Goal: Task Accomplishment & Management: Manage account settings

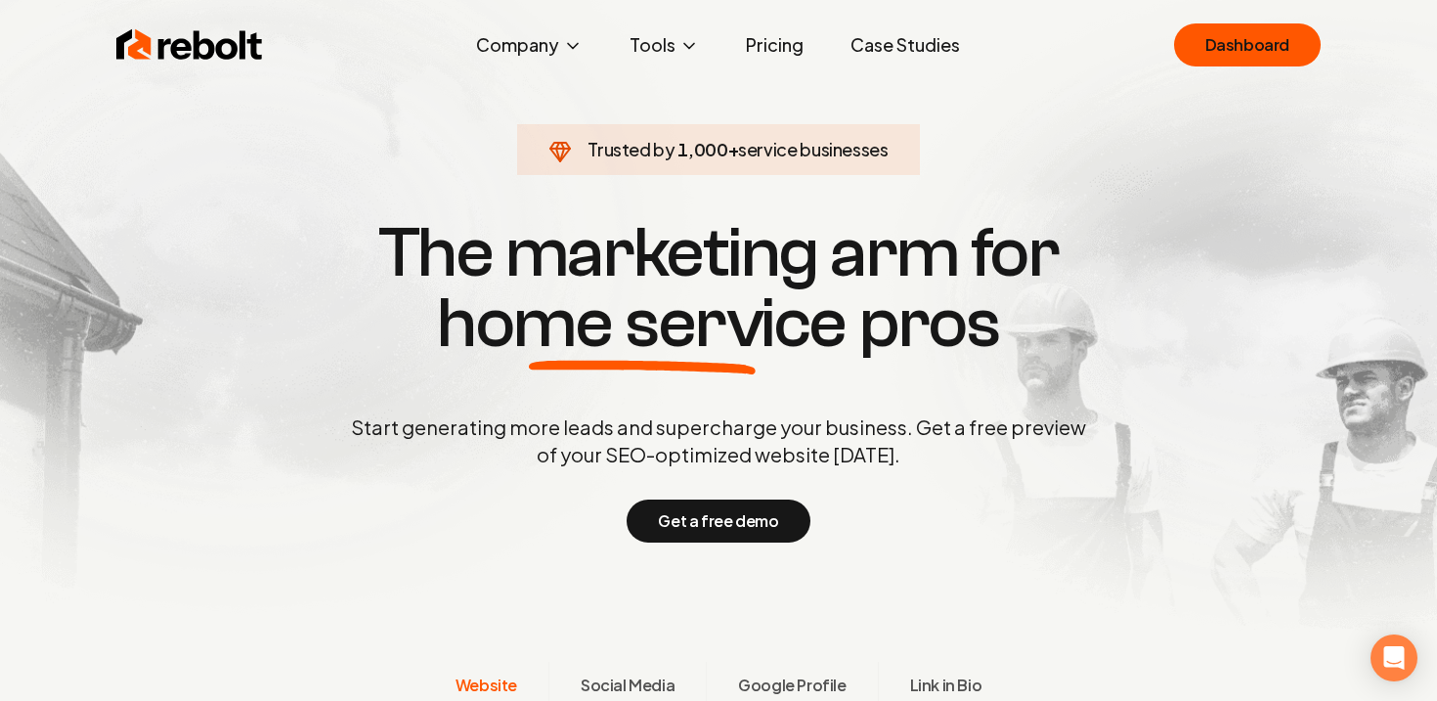
click at [1157, 46] on div "Rebolt Company About Blog Jobs Help Center Tools Google Review QR Code Generato…" at bounding box center [718, 45] width 1251 height 59
click at [1210, 39] on link "Dashboard" at bounding box center [1247, 44] width 147 height 43
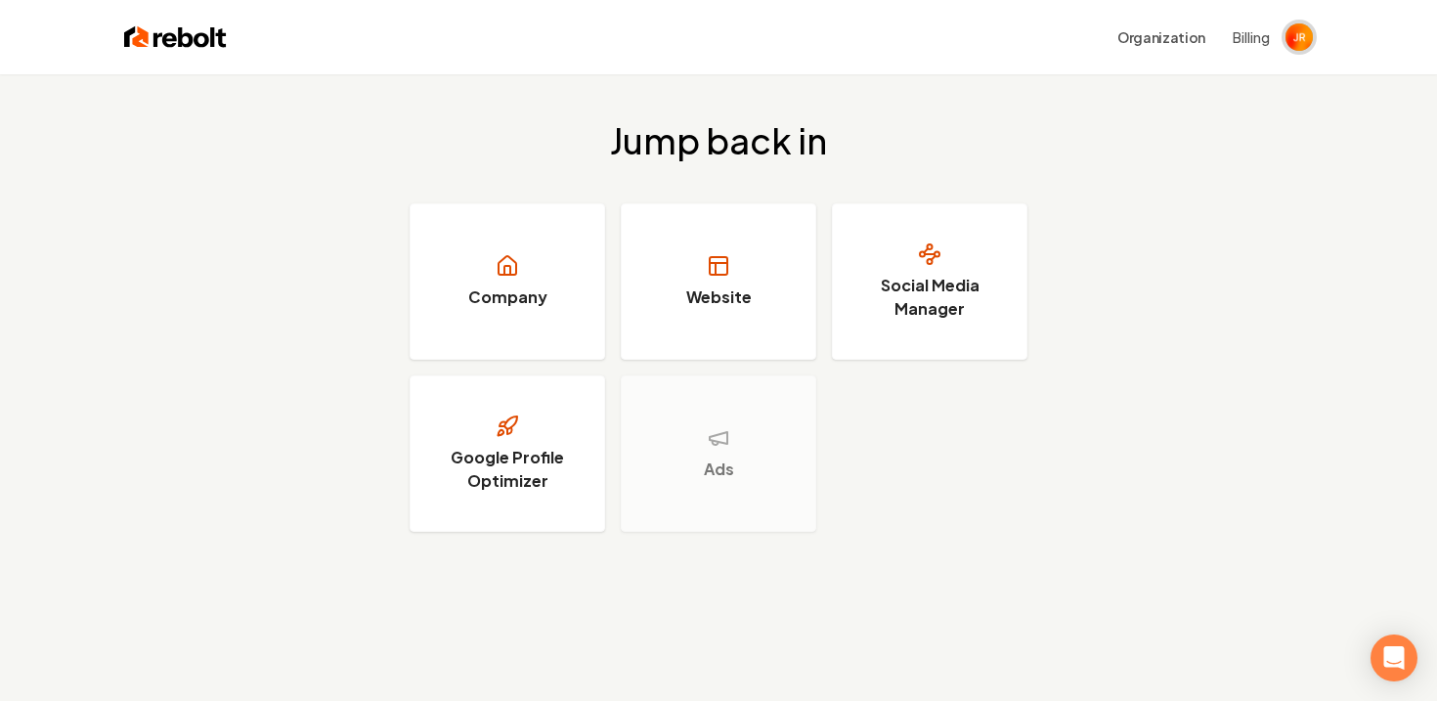
click at [1294, 36] on img "Open user button" at bounding box center [1298, 36] width 27 height 27
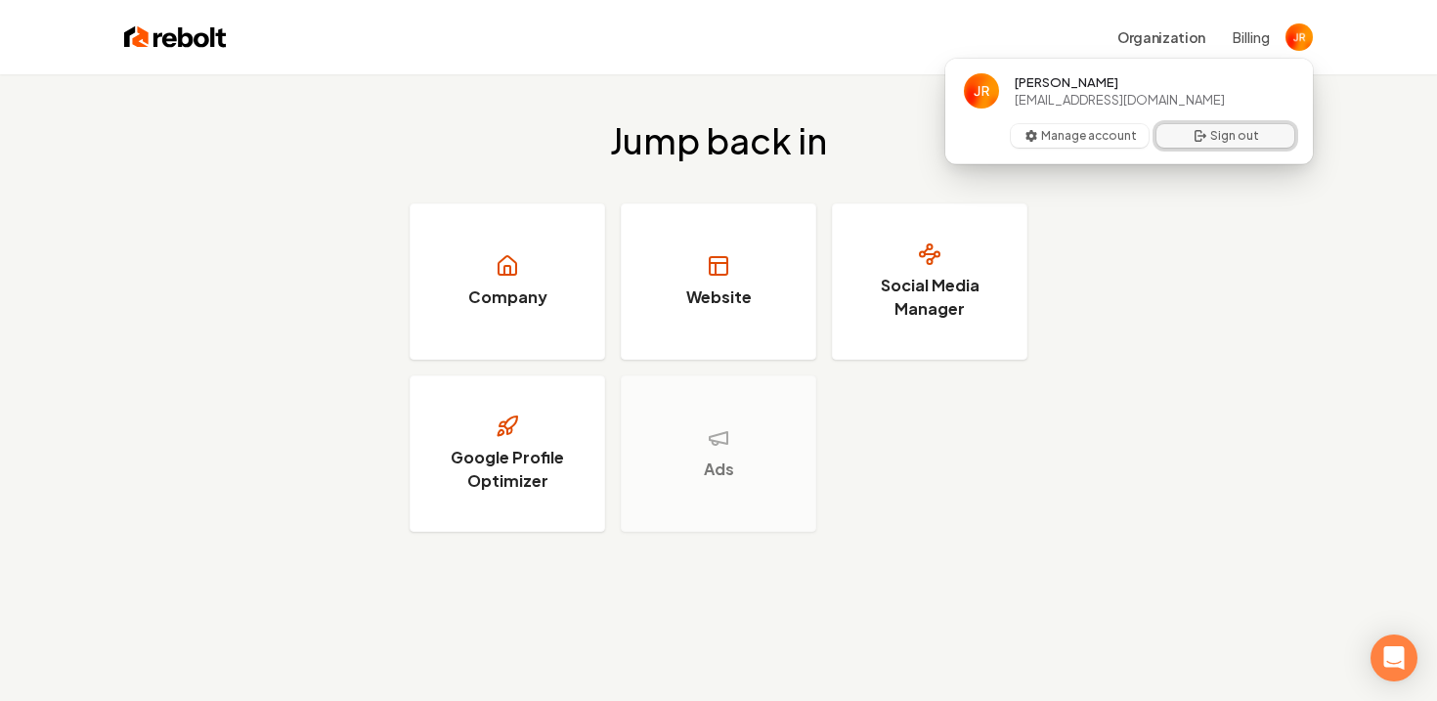
click at [1244, 135] on button "Sign out" at bounding box center [1225, 135] width 138 height 23
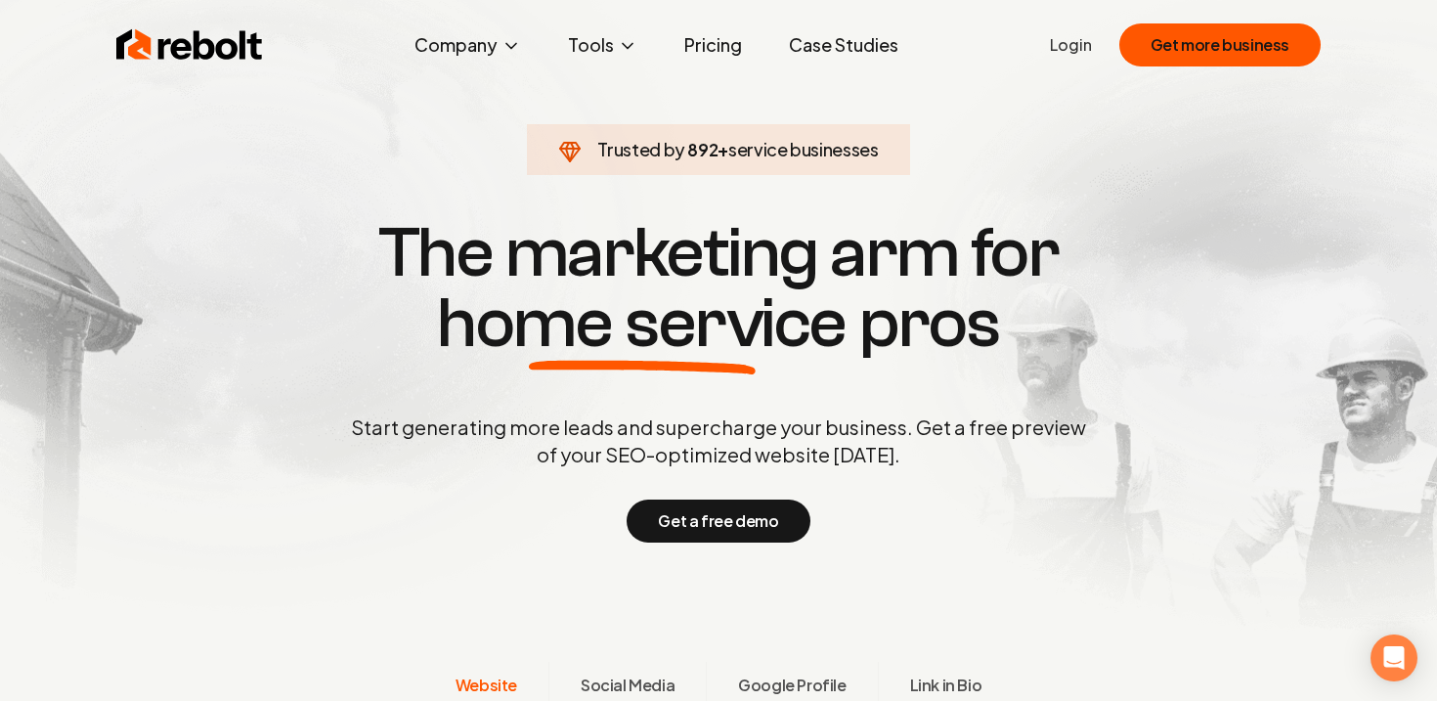
click at [1084, 43] on link "Login" at bounding box center [1071, 44] width 42 height 23
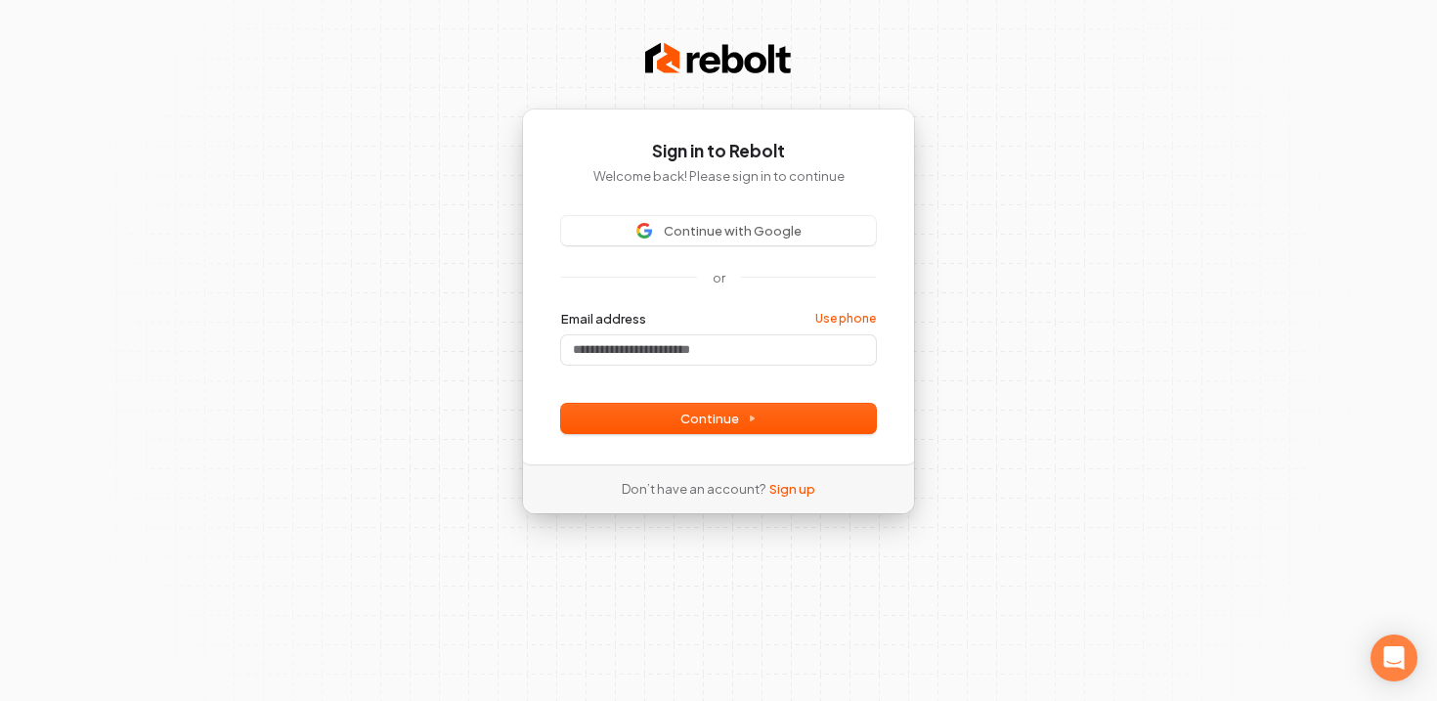
click at [561, 372] on div at bounding box center [561, 372] width 0 height 0
click at [746, 353] on input "Email address" at bounding box center [718, 349] width 315 height 29
click at [730, 422] on span "Continue" at bounding box center [718, 419] width 76 height 18
type input "**********"
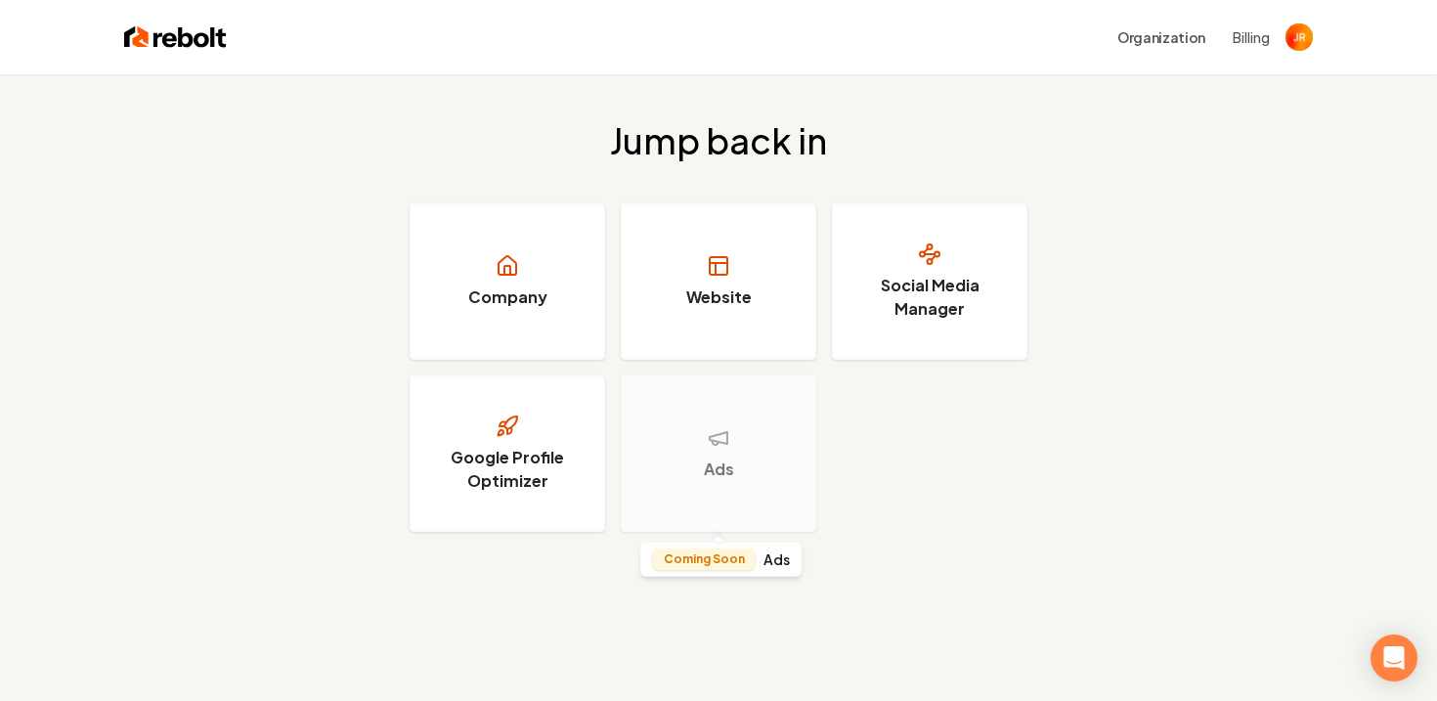
click at [723, 457] on h3 "Ads" at bounding box center [719, 468] width 30 height 23
click at [1296, 38] on img "Open user button" at bounding box center [1298, 36] width 27 height 27
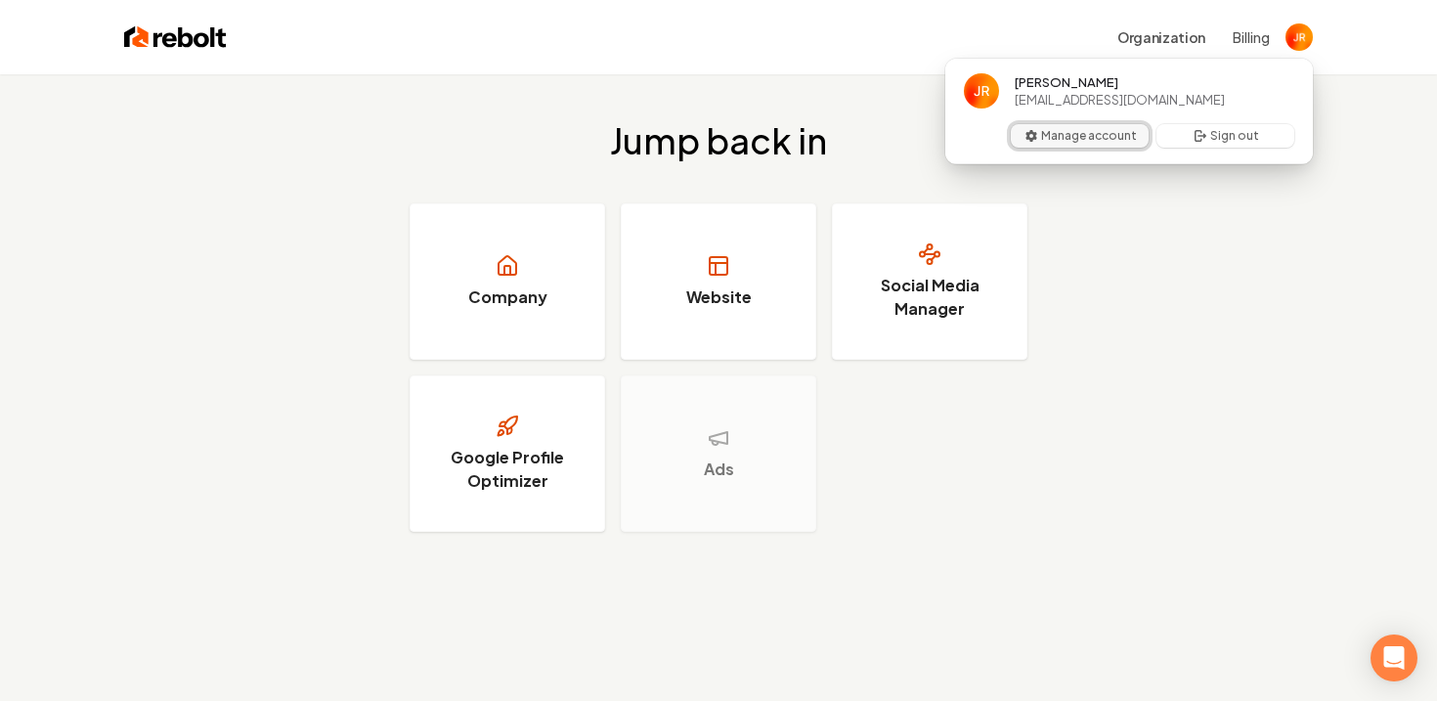
click at [1083, 141] on button "Manage account" at bounding box center [1080, 135] width 138 height 23
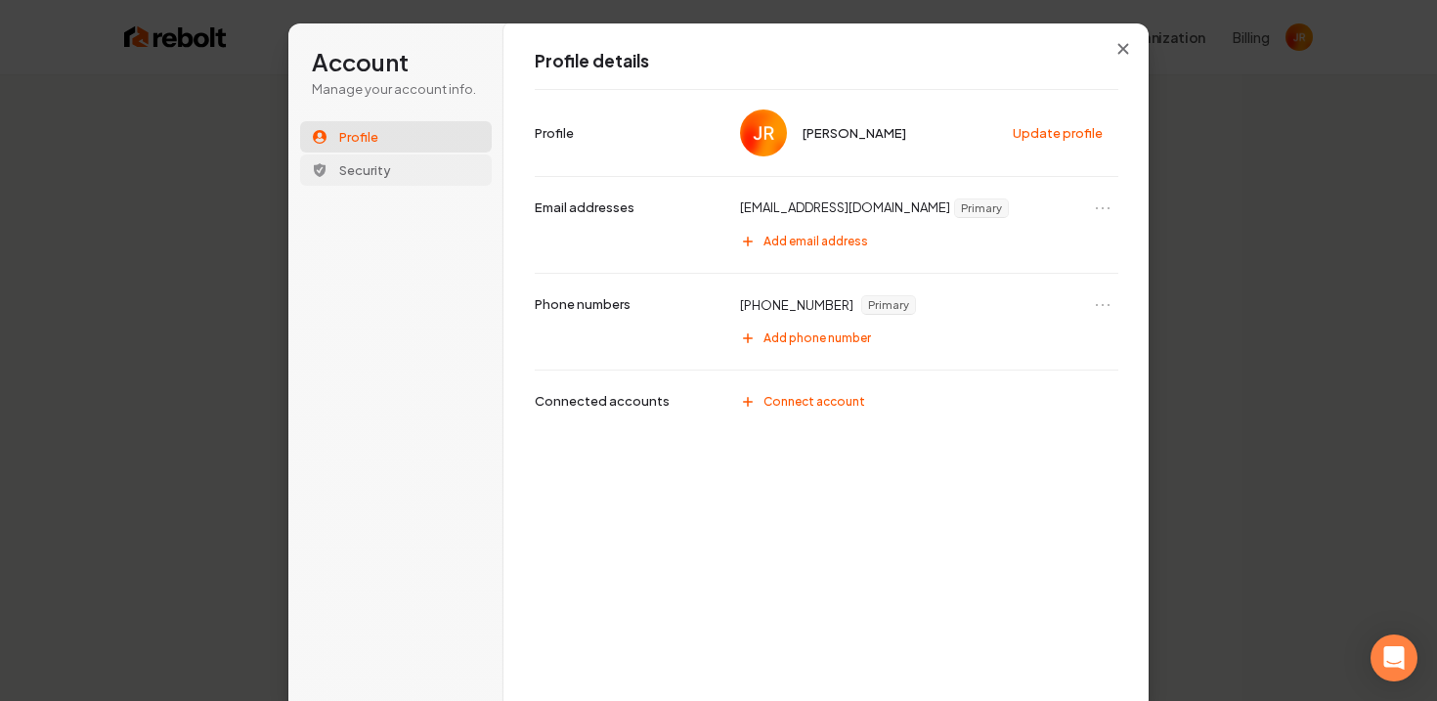
click at [349, 172] on span "Security" at bounding box center [365, 170] width 52 height 18
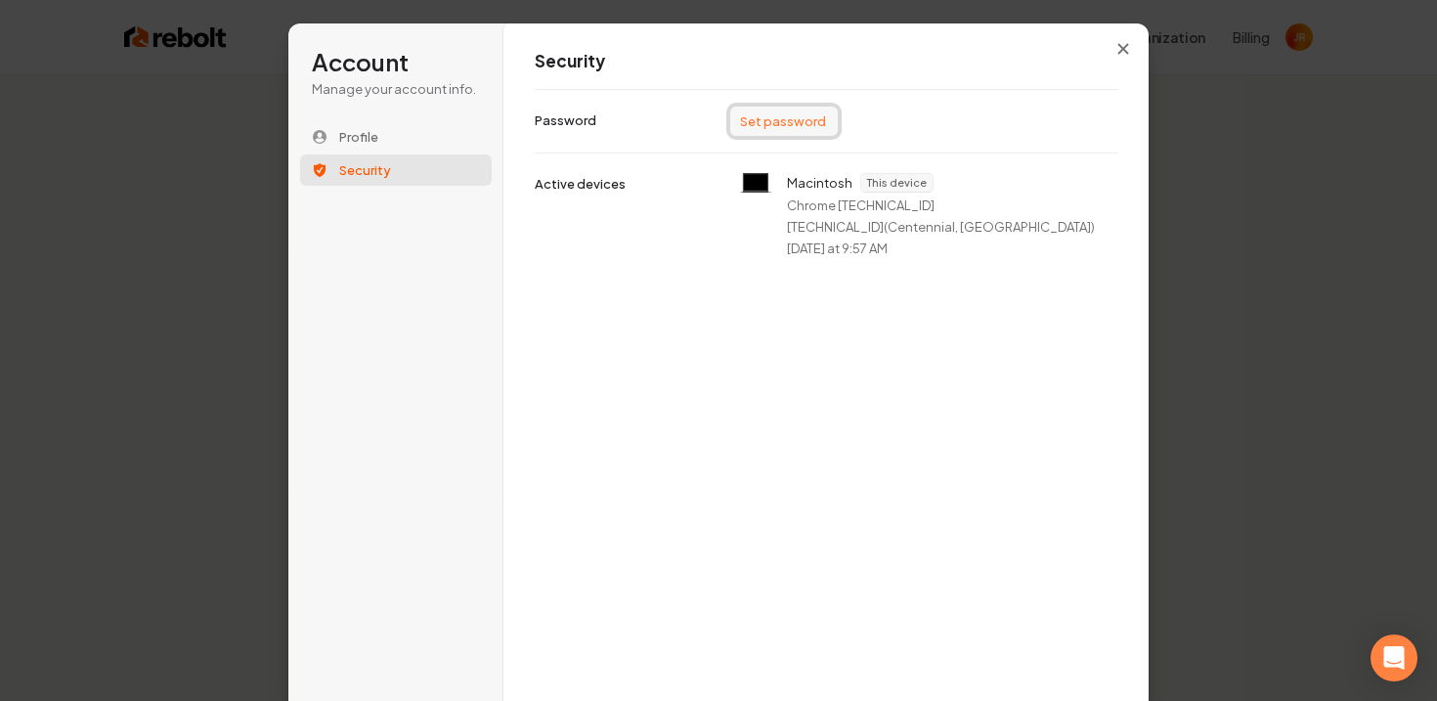
click at [769, 119] on button "Set password" at bounding box center [784, 121] width 108 height 29
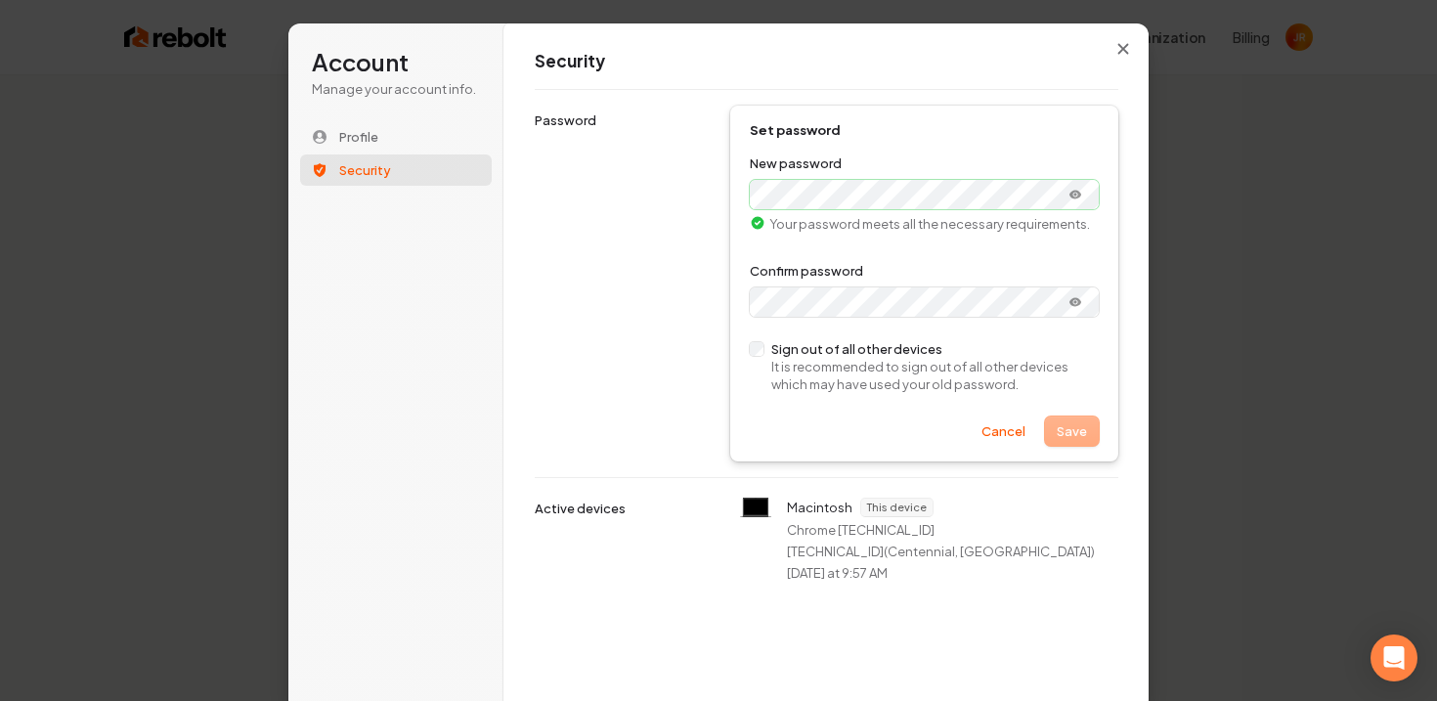
click at [750, 209] on div at bounding box center [750, 209] width 0 height 0
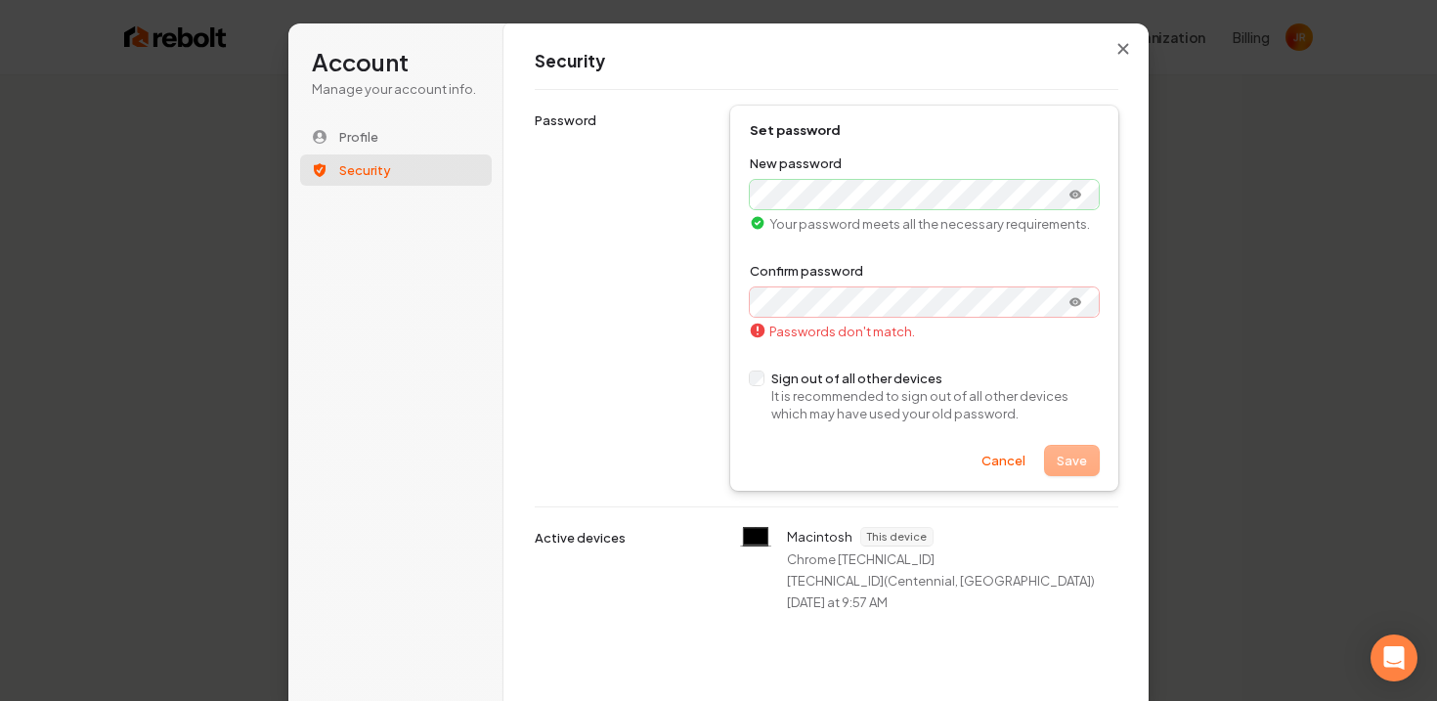
click at [1020, 513] on div "Macintosh This device Chrome 140.0.0.0 64.98.227.76 ( Centennial, US ) Today at…" at bounding box center [827, 568] width 584 height 124
click at [1074, 300] on icon "Show password" at bounding box center [1074, 301] width 3 height 3
click at [1080, 193] on icon "Show password" at bounding box center [1075, 195] width 16 height 16
click at [956, 544] on div "Macintosh This device Chrome 140.0.0.0 64.98.227.76 ( Centennial, US ) Today at…" at bounding box center [941, 569] width 308 height 84
click at [1069, 463] on button "Save" at bounding box center [1072, 460] width 54 height 29
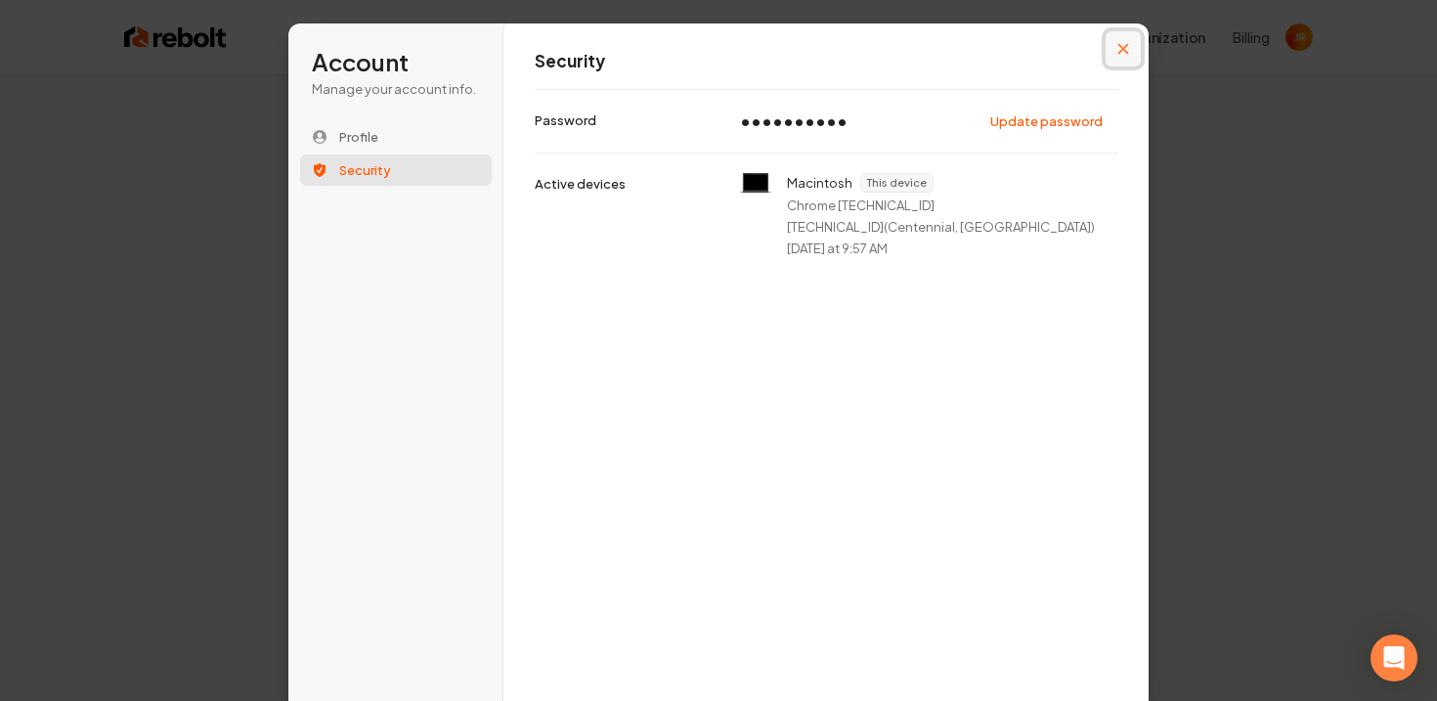
click at [1124, 48] on icon "Close modal" at bounding box center [1123, 49] width 11 height 11
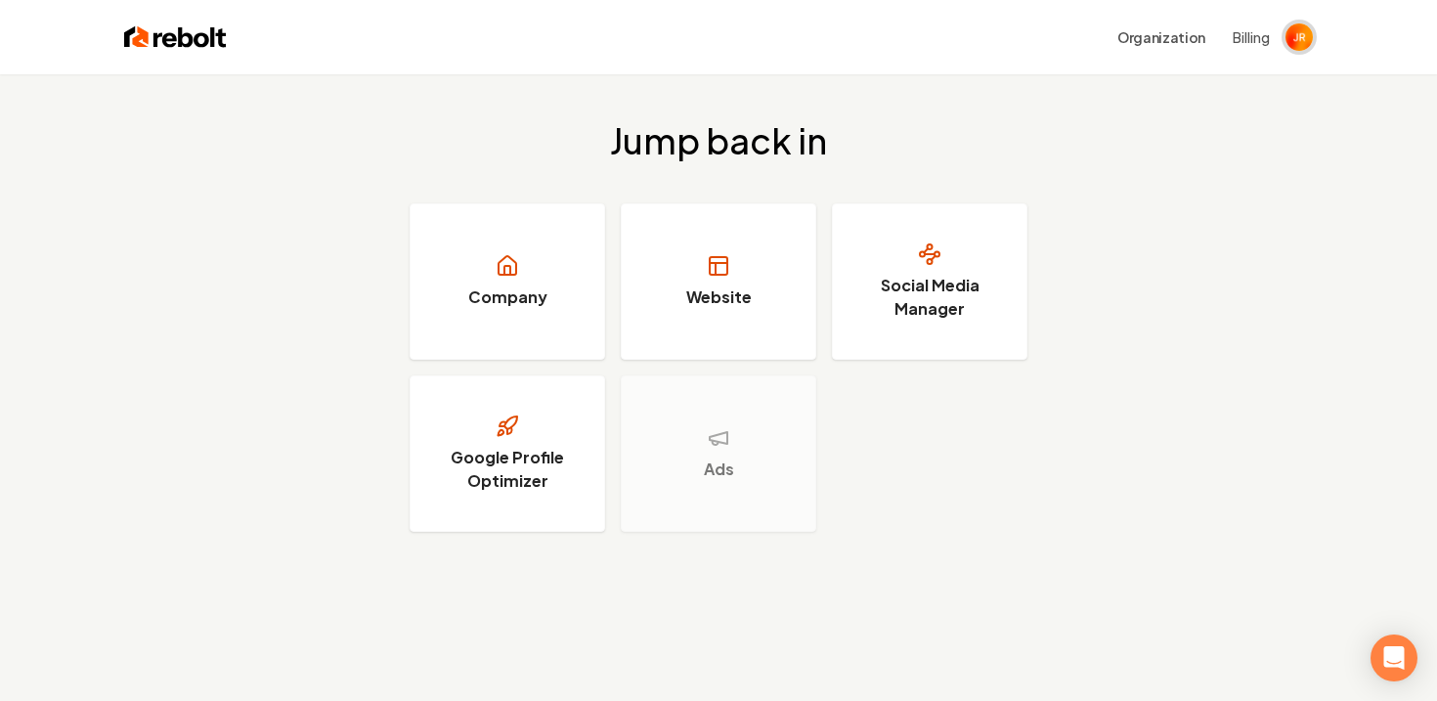
click at [1297, 37] on img "Open user button" at bounding box center [1298, 36] width 27 height 27
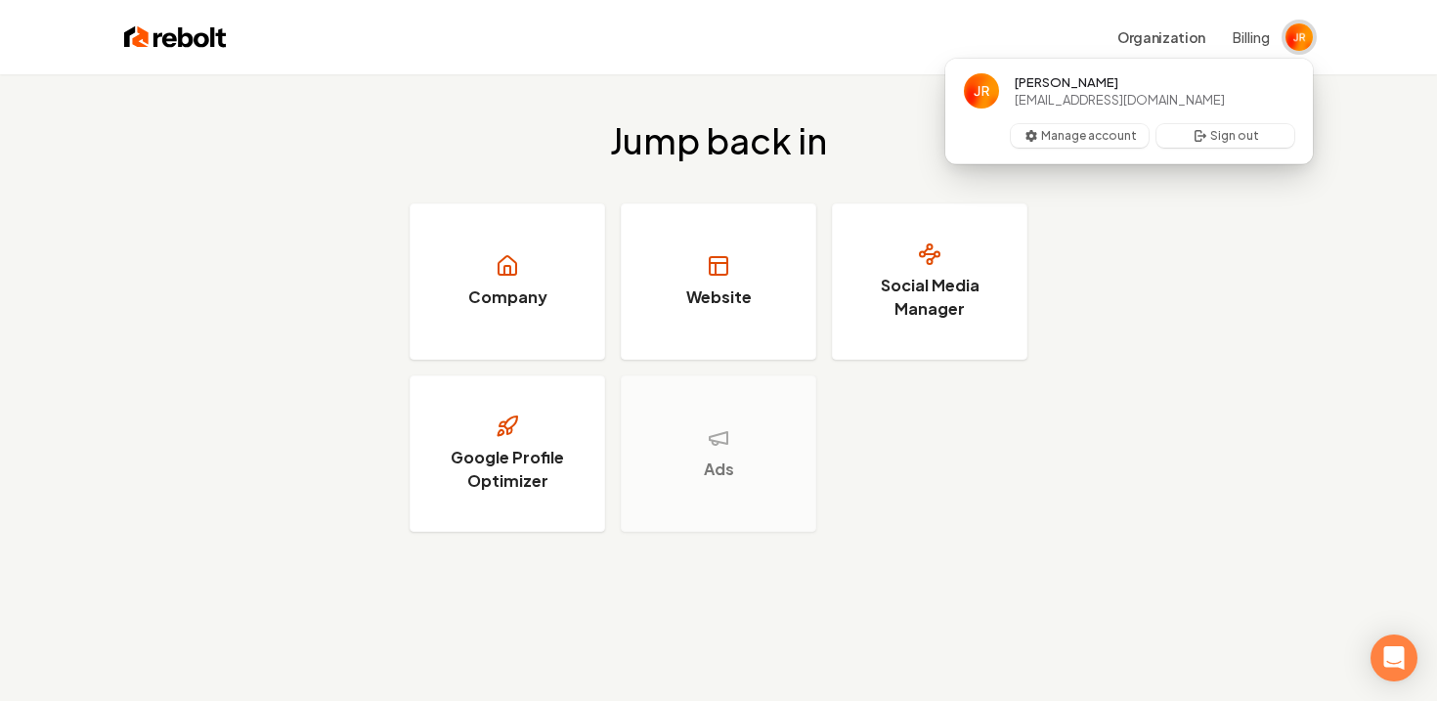
click at [1307, 32] on img "Close user button" at bounding box center [1298, 36] width 27 height 27
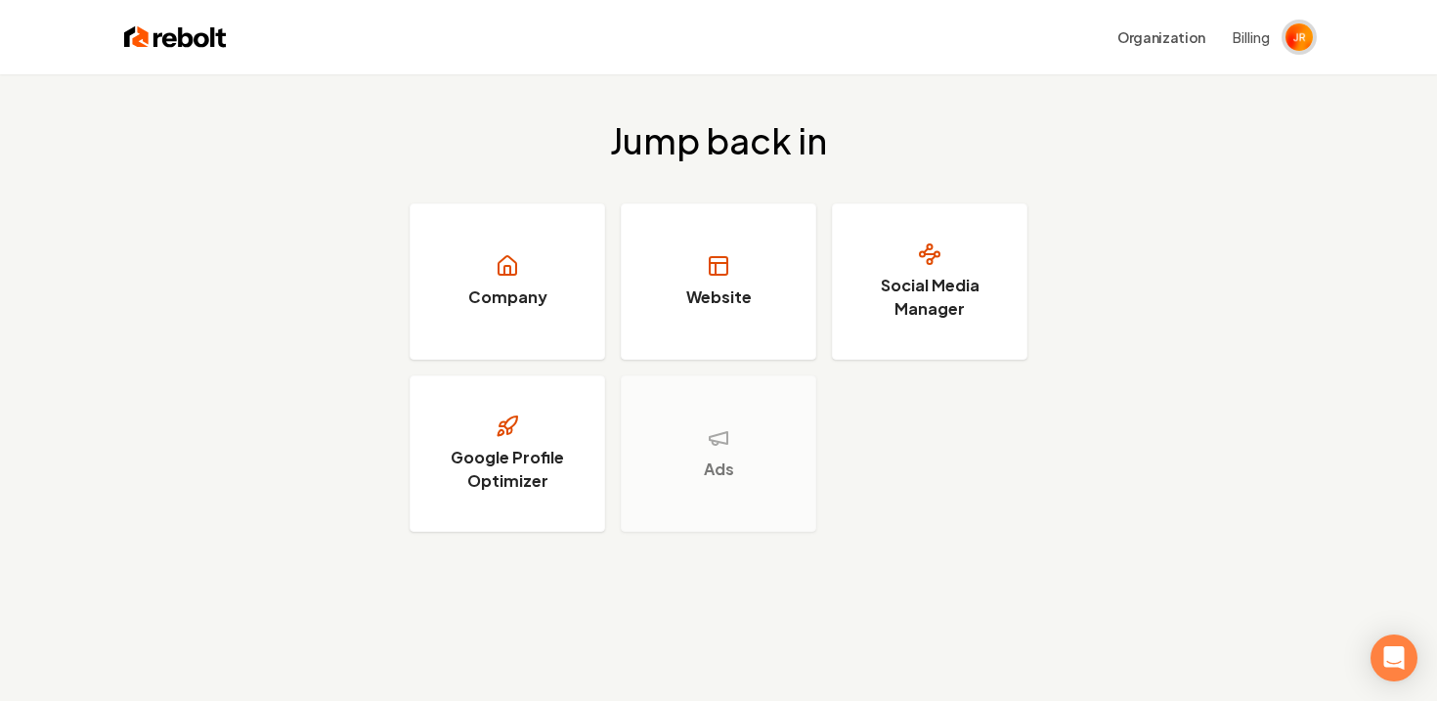
click at [1307, 32] on img "Open user button" at bounding box center [1298, 36] width 27 height 27
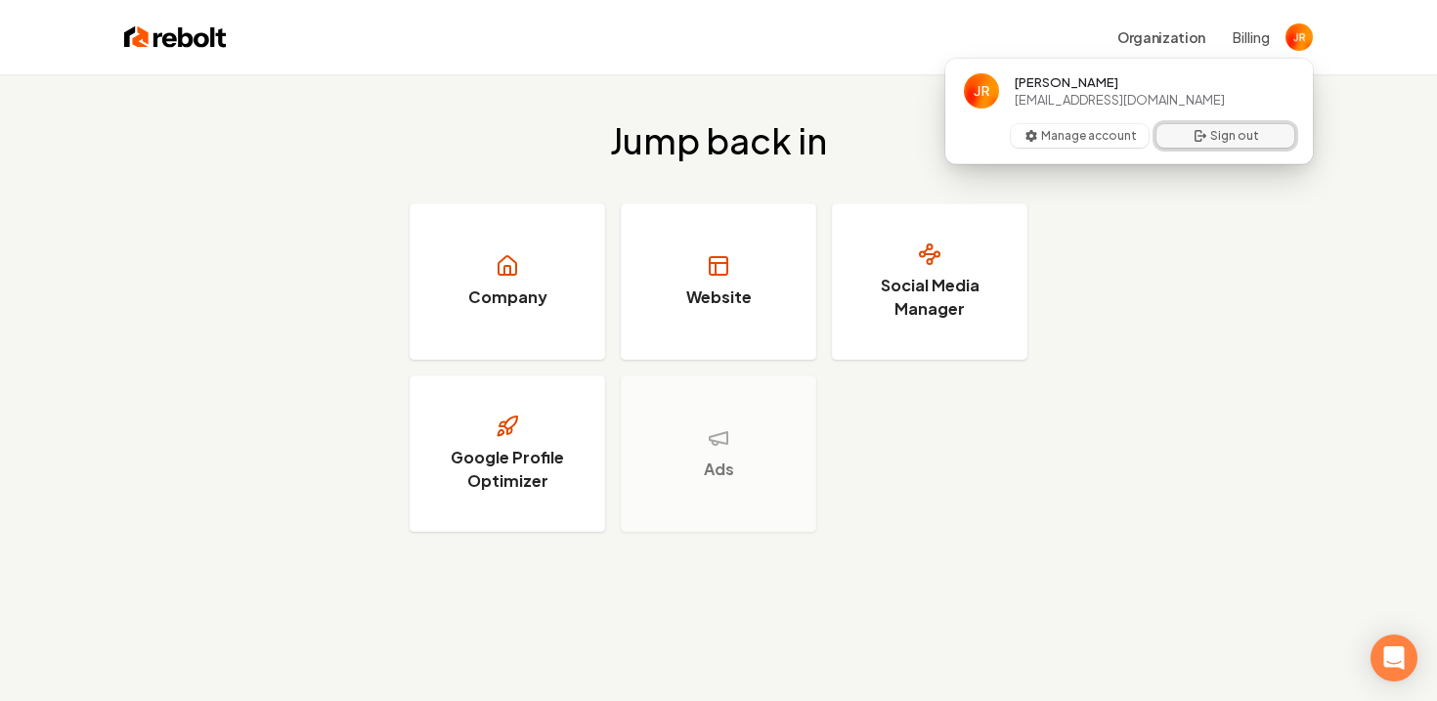
click at [1244, 131] on button "Sign out" at bounding box center [1225, 135] width 138 height 23
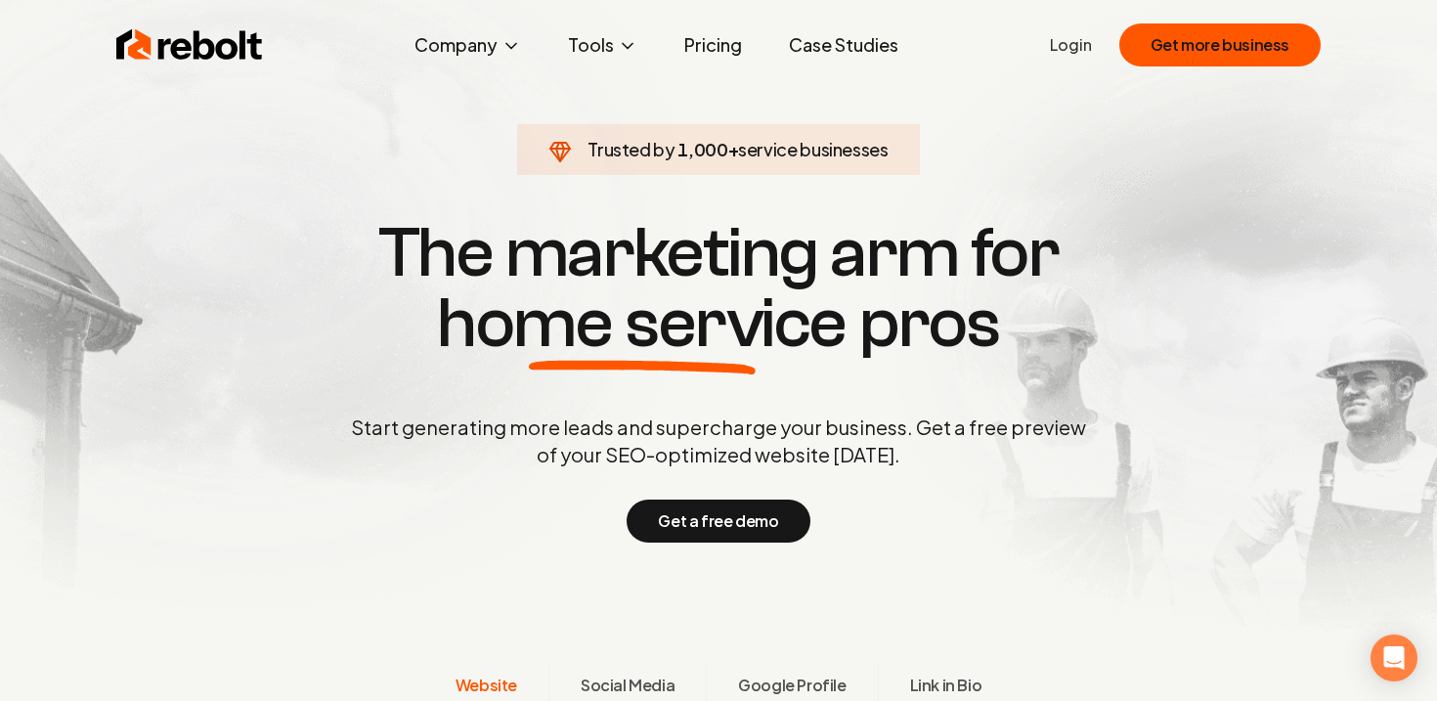
click at [1084, 39] on link "Login" at bounding box center [1071, 44] width 42 height 23
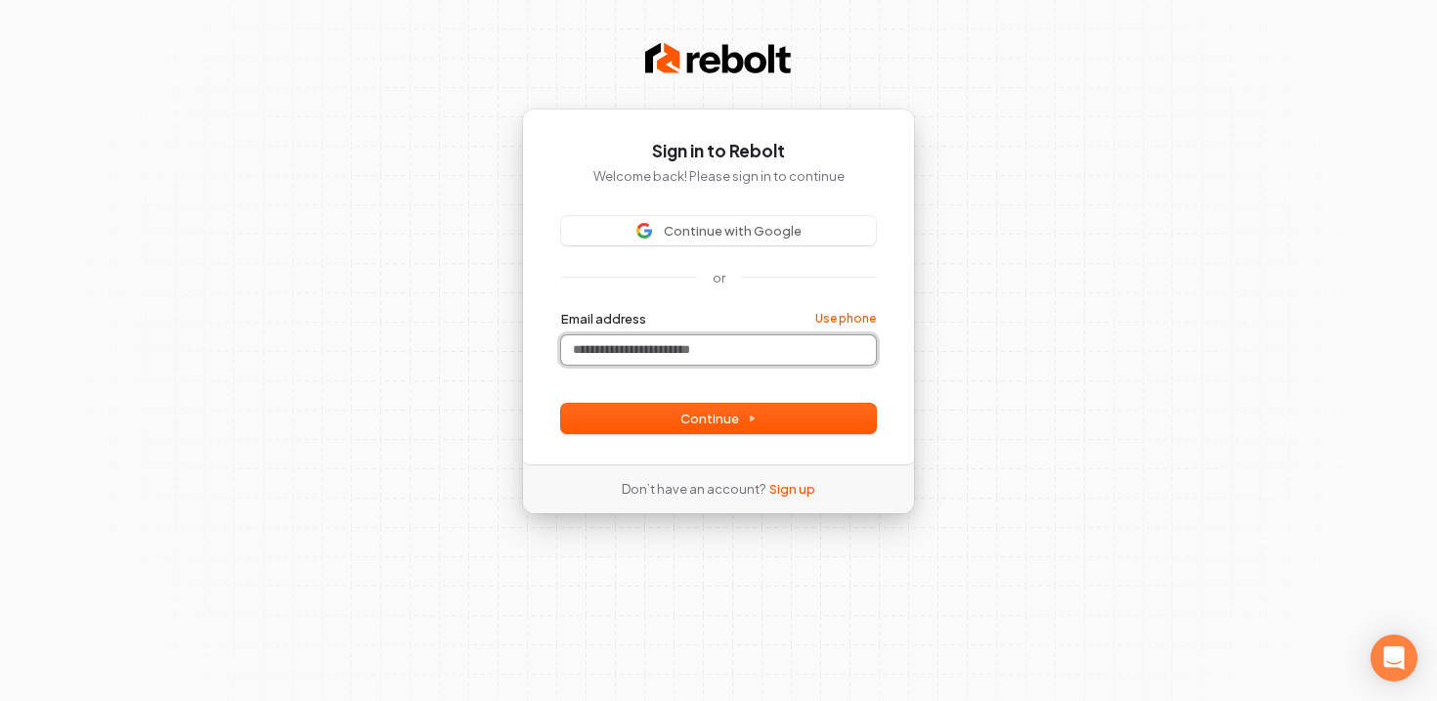
click at [776, 351] on input "Email address" at bounding box center [718, 349] width 315 height 29
click at [561, 372] on div at bounding box center [561, 372] width 0 height 0
type input "**********"
